Goal: Information Seeking & Learning: Learn about a topic

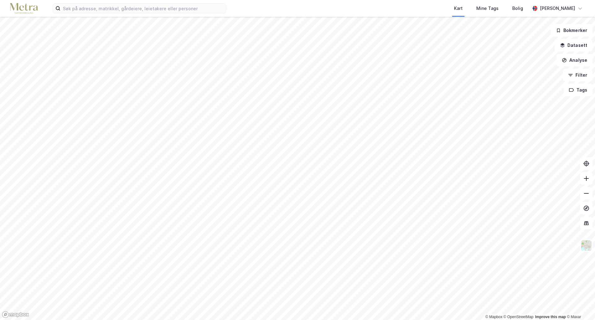
click at [315, 0] on html "Kart Mine Tags [PERSON_NAME] © Mapbox © OpenStreetMap Improve this map © Maxar …" at bounding box center [297, 160] width 595 height 320
click at [298, 0] on html "Kart Mine Tags [PERSON_NAME] © Mapbox © OpenStreetMap Improve this map © Maxar …" at bounding box center [297, 160] width 595 height 320
drag, startPoint x: 289, startPoint y: -38, endPoint x: 123, endPoint y: 3, distance: 170.2
click at [123, 3] on label at bounding box center [140, 8] width 174 height 10
click at [123, 4] on input at bounding box center [143, 8] width 166 height 9
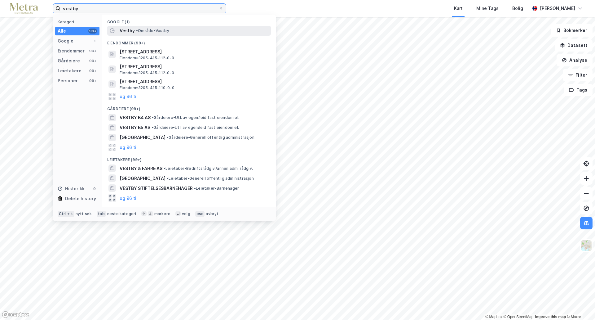
type input "vestby"
click at [136, 34] on div "Vestby • Område • [GEOGRAPHIC_DATA]" at bounding box center [189, 31] width 164 height 10
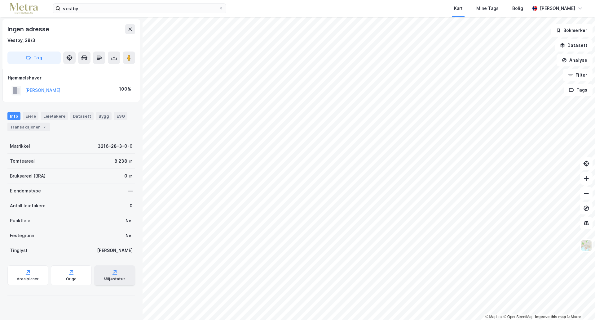
click at [96, 272] on div "Miljøstatus" at bounding box center [114, 275] width 41 height 20
click at [70, 273] on icon at bounding box center [71, 272] width 6 height 6
click at [78, 113] on div "Datasett" at bounding box center [81, 116] width 23 height 8
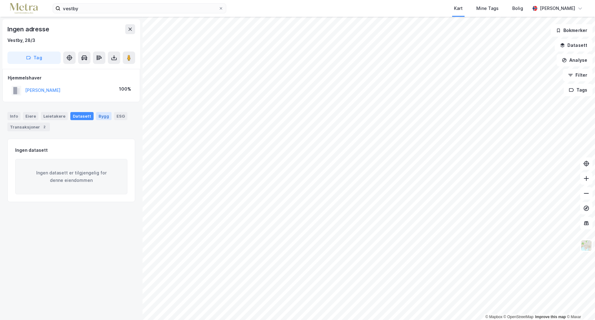
click at [98, 116] on div "Bygg" at bounding box center [103, 116] width 15 height 8
click at [115, 114] on div "ESG" at bounding box center [120, 116] width 13 height 8
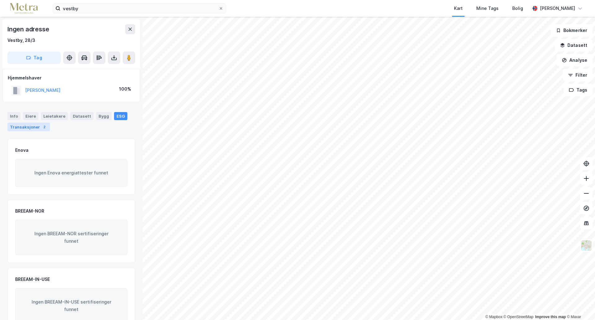
click at [26, 128] on div "Transaksjoner 2" at bounding box center [28, 126] width 42 height 9
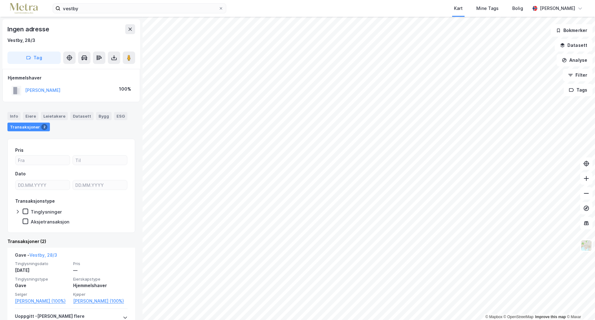
scroll to position [57, 0]
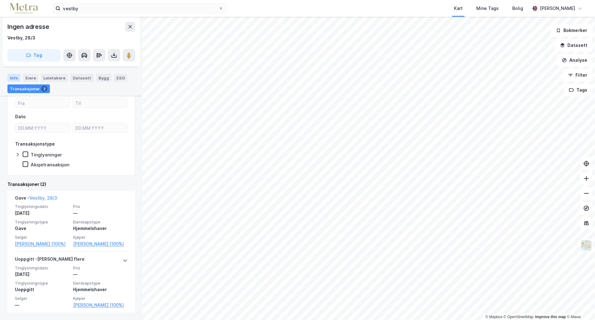
click at [9, 76] on div "Info" at bounding box center [13, 78] width 13 height 8
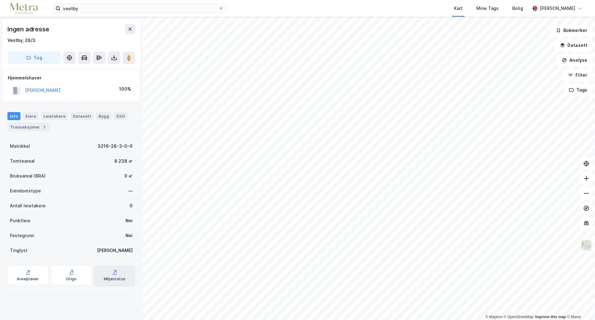
click at [113, 274] on icon at bounding box center [115, 274] width 4 height 1
click at [330, 0] on html "vestby Kart Mine Tags Bolig [PERSON_NAME] © Mapbox © OpenStreetMap Improve this…" at bounding box center [297, 160] width 595 height 320
click at [305, 0] on html "vestby Kart Mine Tags Bolig [PERSON_NAME] © Mapbox © OpenStreetMap Improve this…" at bounding box center [297, 160] width 595 height 320
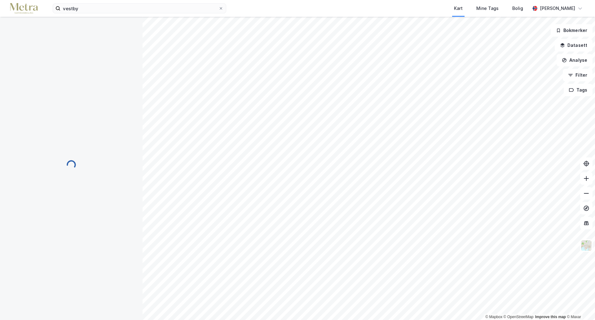
scroll to position [17, 0]
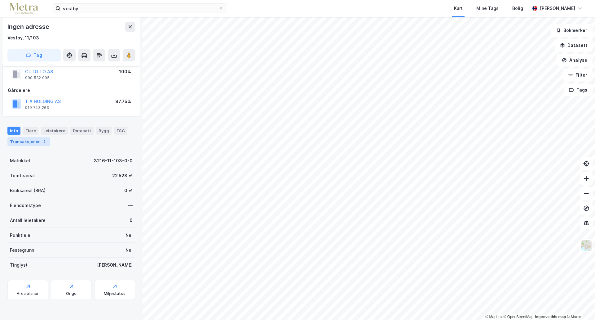
click at [36, 141] on div "Transaksjoner 2" at bounding box center [28, 141] width 42 height 9
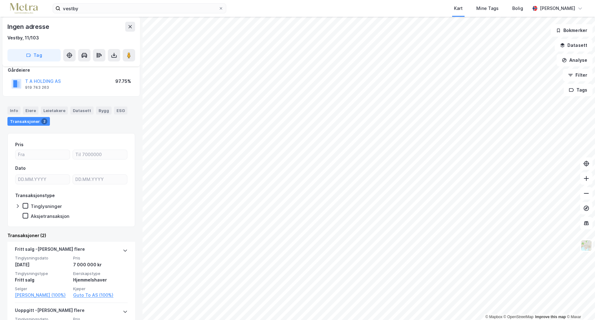
scroll to position [33, 0]
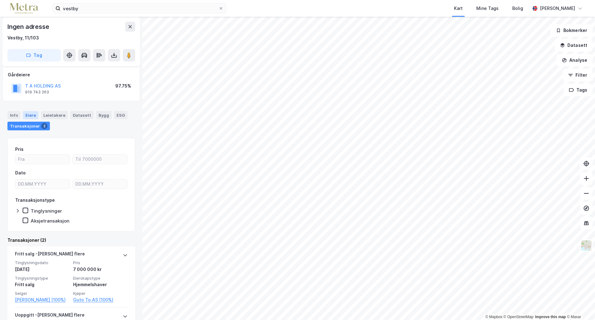
click at [33, 113] on div "Eiere" at bounding box center [30, 115] width 15 height 8
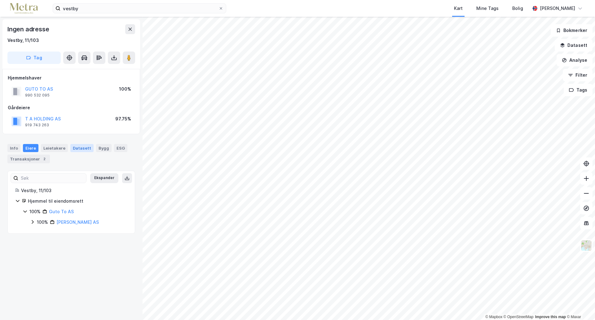
click at [76, 147] on div "Datasett" at bounding box center [81, 148] width 23 height 8
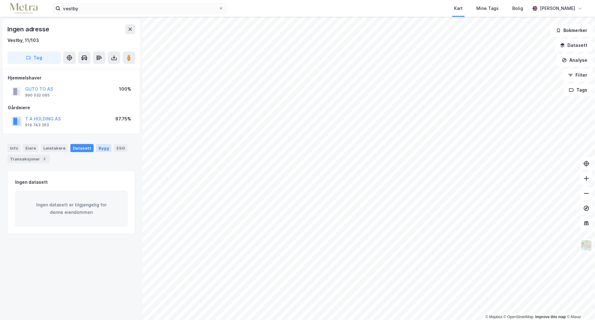
click at [97, 146] on div "Bygg" at bounding box center [103, 148] width 15 height 8
click at [41, 157] on div "2" at bounding box center [44, 159] width 6 height 6
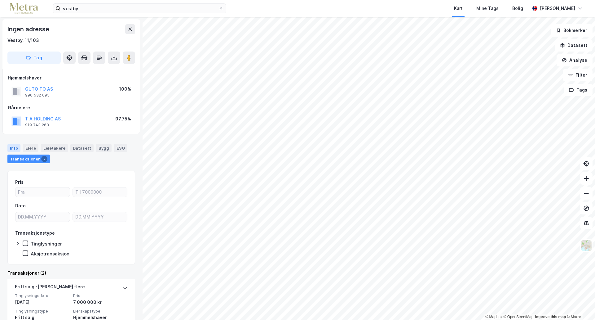
click at [13, 147] on div "Info" at bounding box center [13, 148] width 13 height 8
